Goal: Find contact information: Find contact information

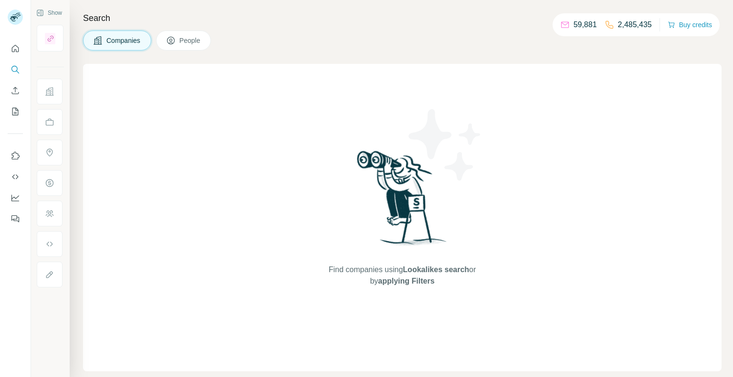
click at [5, 66] on div at bounding box center [15, 130] width 31 height 193
click at [11, 68] on icon "Search" at bounding box center [14, 69] width 6 height 6
click at [16, 67] on icon "Search" at bounding box center [14, 69] width 6 height 6
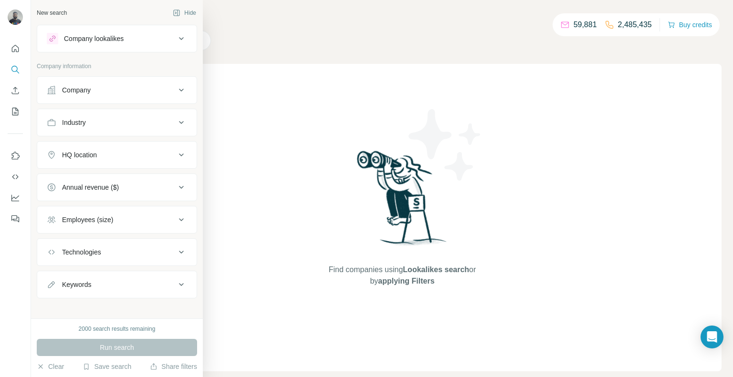
click at [70, 90] on div "Company" at bounding box center [76, 90] width 29 height 10
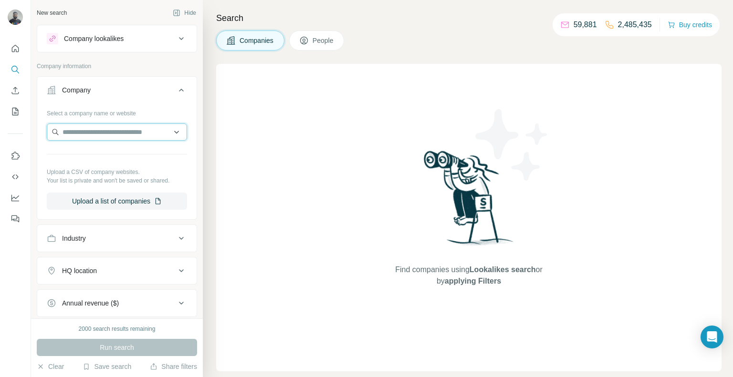
click at [114, 135] on input "text" at bounding box center [117, 132] width 140 height 17
paste input "*********"
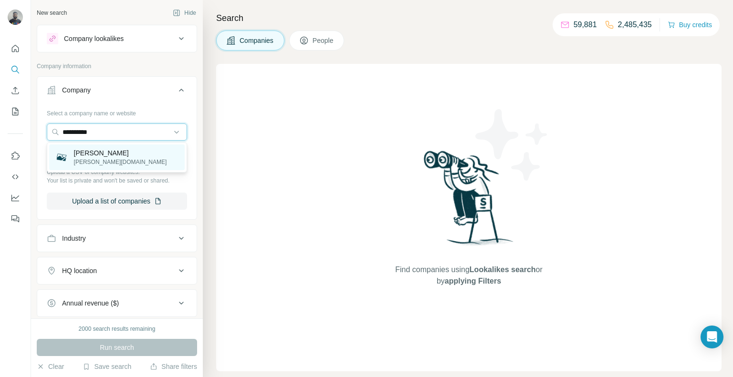
type input "*********"
click at [100, 153] on p "[PERSON_NAME]" at bounding box center [120, 153] width 93 height 10
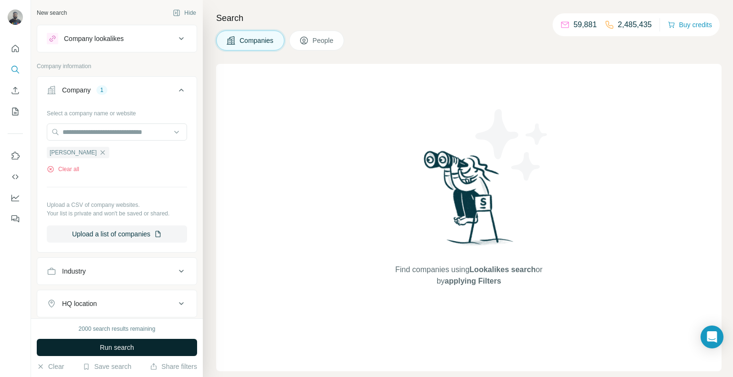
click at [127, 351] on span "Run search" at bounding box center [117, 348] width 34 height 10
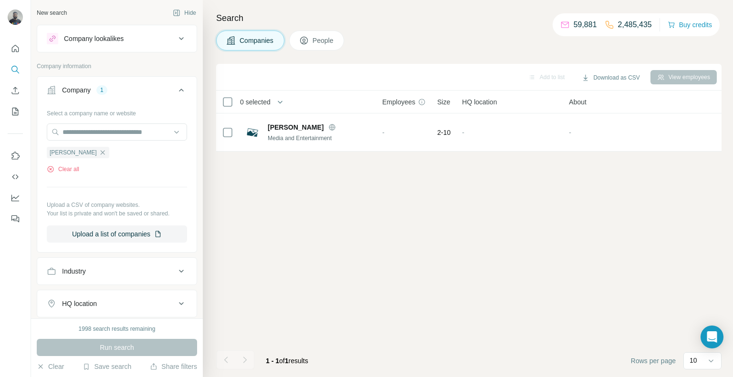
click at [321, 44] on span "People" at bounding box center [323, 41] width 22 height 10
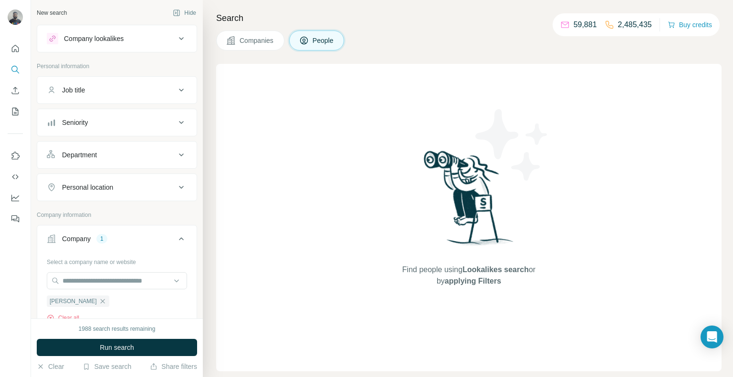
click at [262, 40] on span "Companies" at bounding box center [256, 41] width 35 height 10
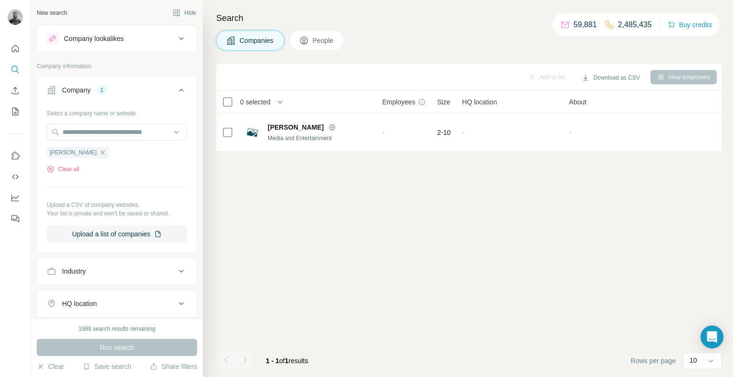
click at [333, 42] on span "People" at bounding box center [323, 41] width 22 height 10
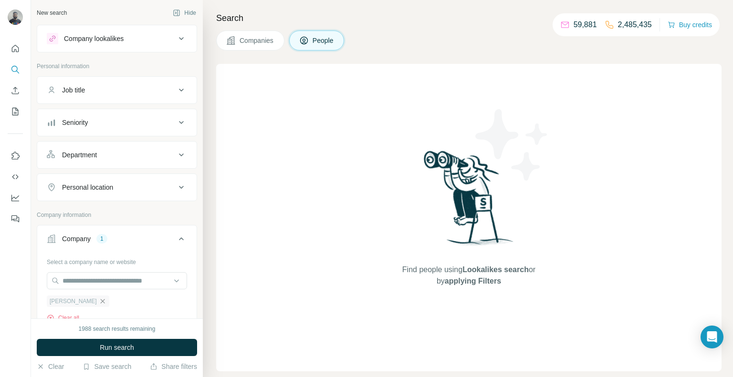
click at [99, 301] on icon "button" at bounding box center [103, 302] width 8 height 8
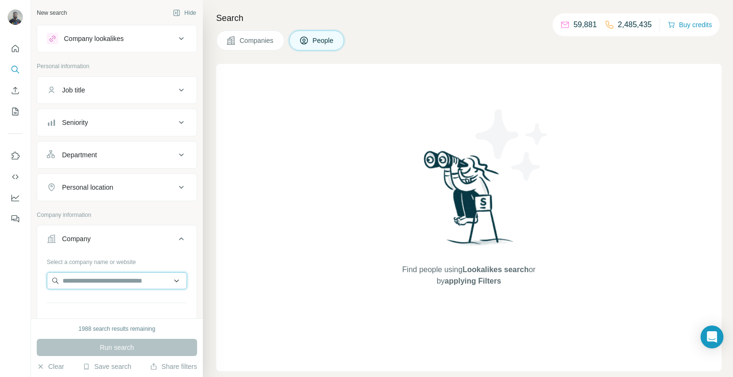
click at [68, 277] on input "text" at bounding box center [117, 280] width 140 height 17
paste input "*********"
type input "*********"
click at [94, 302] on p "Cioff® Ngo" at bounding box center [97, 302] width 46 height 10
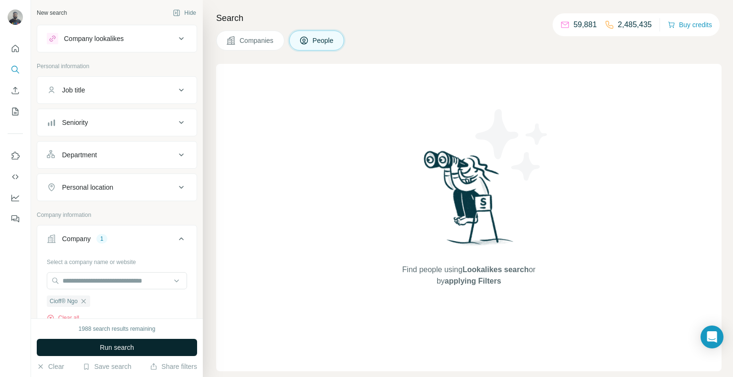
click at [112, 353] on button "Run search" at bounding box center [117, 347] width 160 height 17
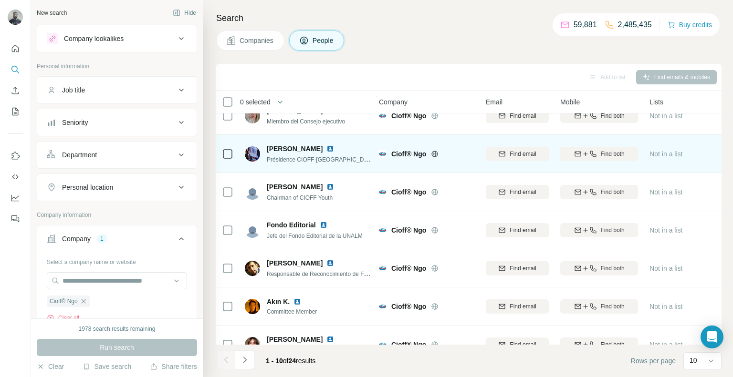
scroll to position [150, 3]
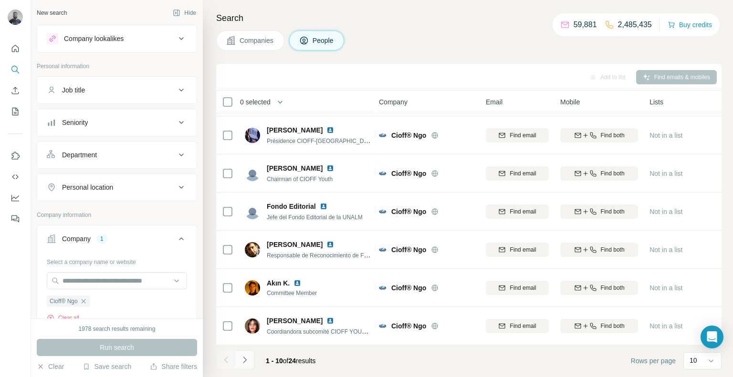
click at [249, 358] on button "Navigate to next page" at bounding box center [244, 360] width 19 height 19
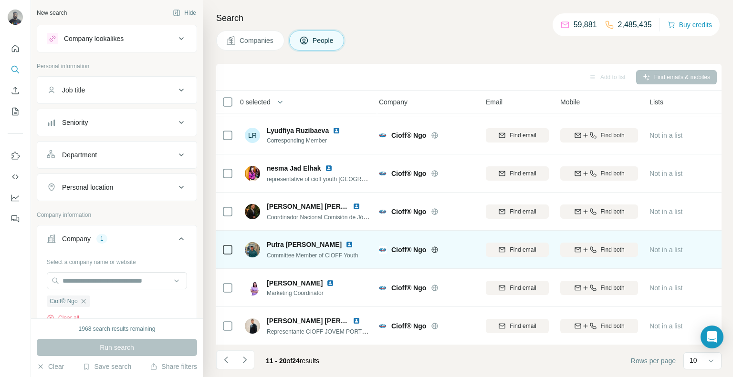
scroll to position [150, 4]
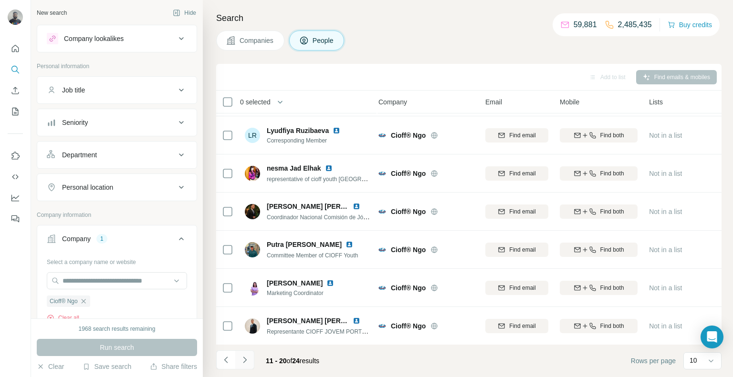
click at [248, 362] on icon "Navigate to next page" at bounding box center [245, 360] width 10 height 10
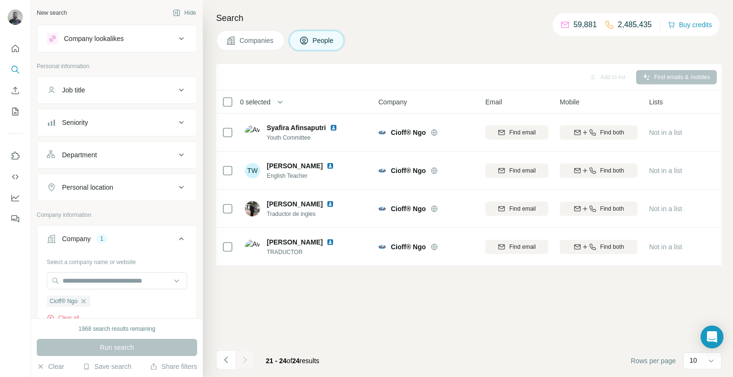
scroll to position [0, 4]
click at [228, 364] on icon "Navigate to previous page" at bounding box center [226, 360] width 10 height 10
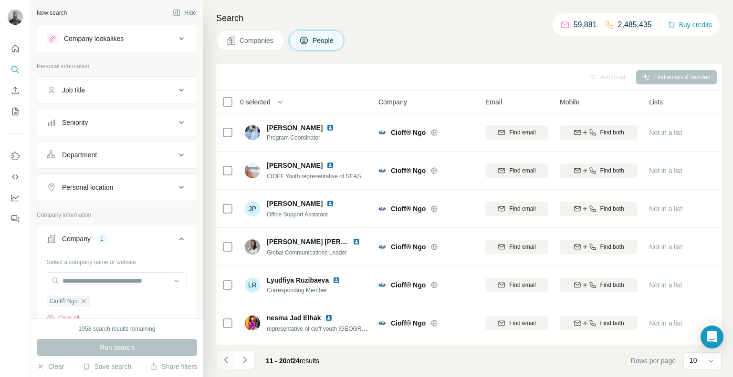
click at [228, 364] on icon "Navigate to previous page" at bounding box center [226, 360] width 10 height 10
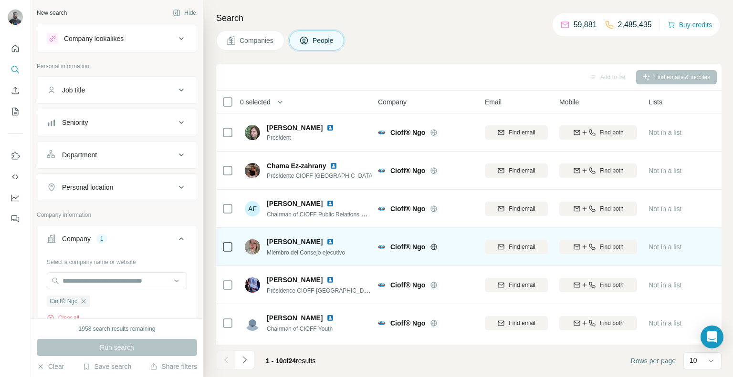
scroll to position [0, 8]
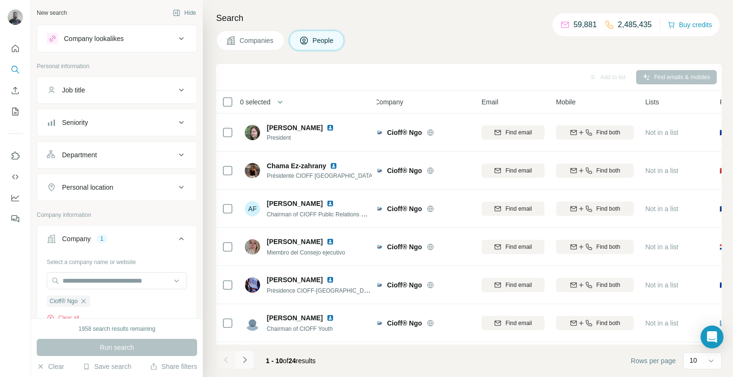
click at [253, 353] on button "Navigate to next page" at bounding box center [244, 360] width 19 height 19
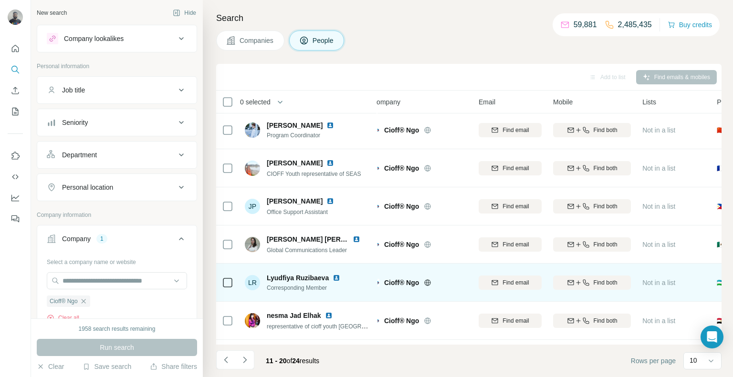
scroll to position [0, 10]
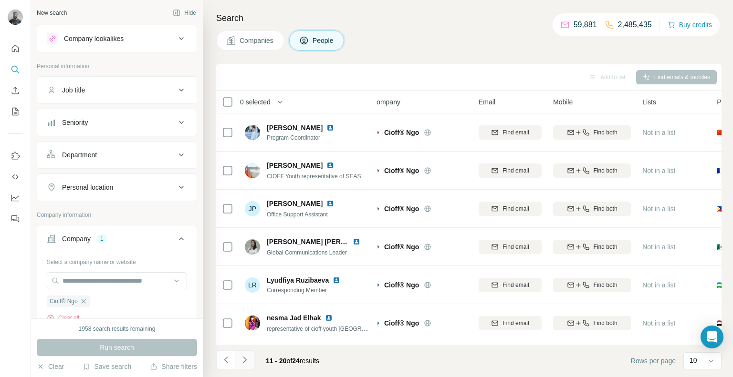
click at [241, 363] on icon "Navigate to next page" at bounding box center [245, 360] width 10 height 10
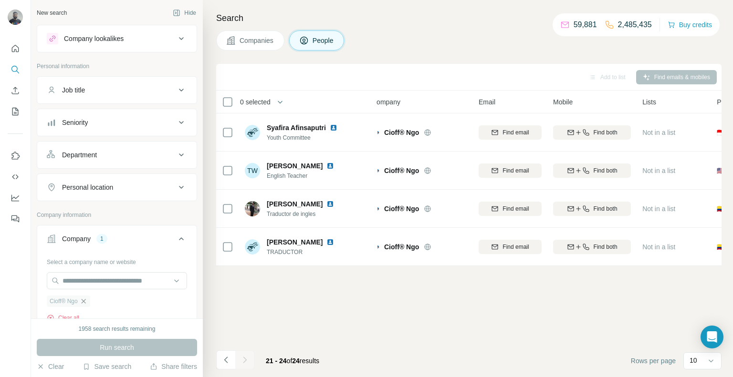
click at [83, 303] on icon "button" at bounding box center [84, 302] width 8 height 8
click at [81, 283] on input "text" at bounding box center [117, 280] width 140 height 17
paste input "**********"
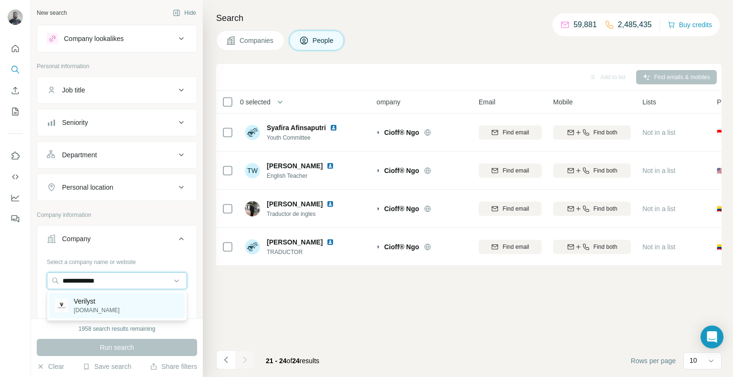
type input "**********"
click at [114, 303] on div "Verilyst [DOMAIN_NAME]" at bounding box center [116, 306] width 135 height 26
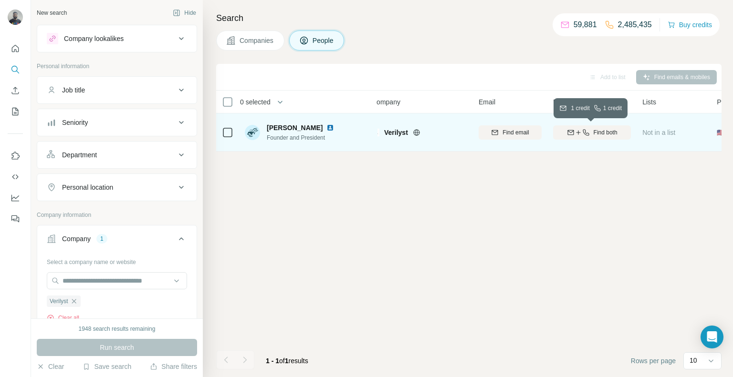
click at [586, 132] on icon "button" at bounding box center [586, 133] width 8 height 8
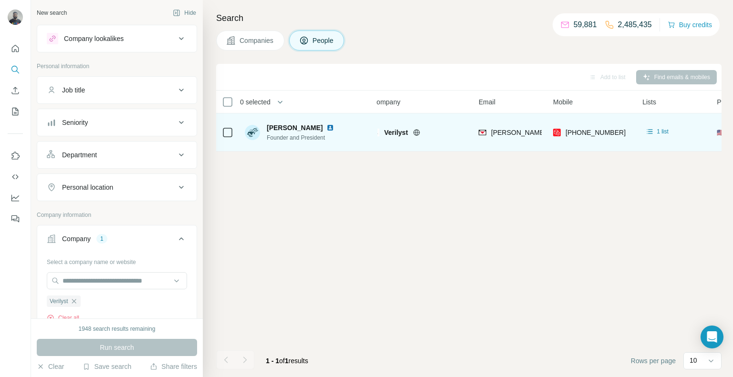
click at [621, 129] on div "[PHONE_NUMBER]" at bounding box center [592, 132] width 78 height 26
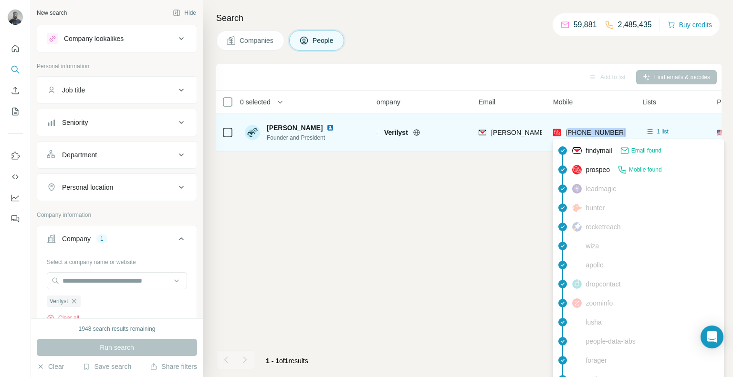
drag, startPoint x: 621, startPoint y: 129, endPoint x: 584, endPoint y: 138, distance: 37.8
click at [584, 138] on div "[PHONE_NUMBER]" at bounding box center [592, 132] width 78 height 26
copy tr "17605194221"
